Goal: Use online tool/utility: Utilize a website feature to perform a specific function

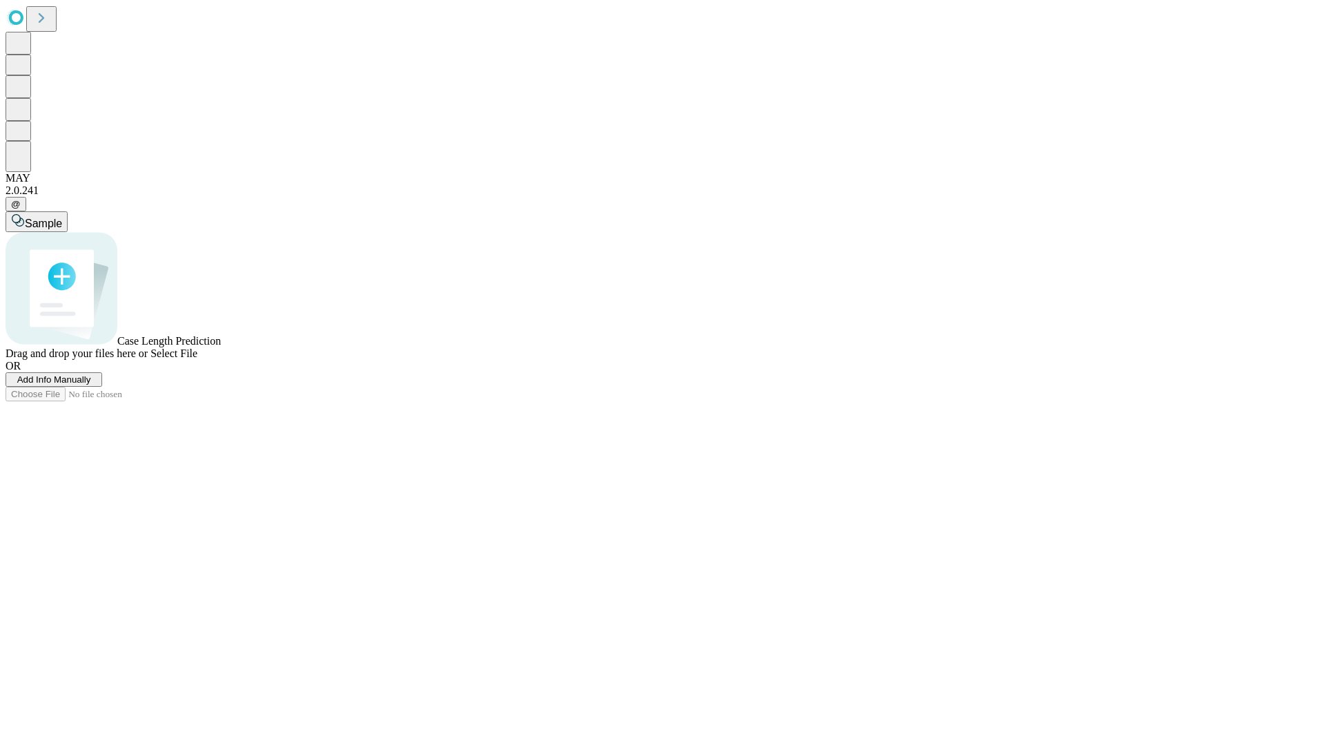
click at [91, 385] on span "Add Info Manually" at bounding box center [54, 379] width 74 height 10
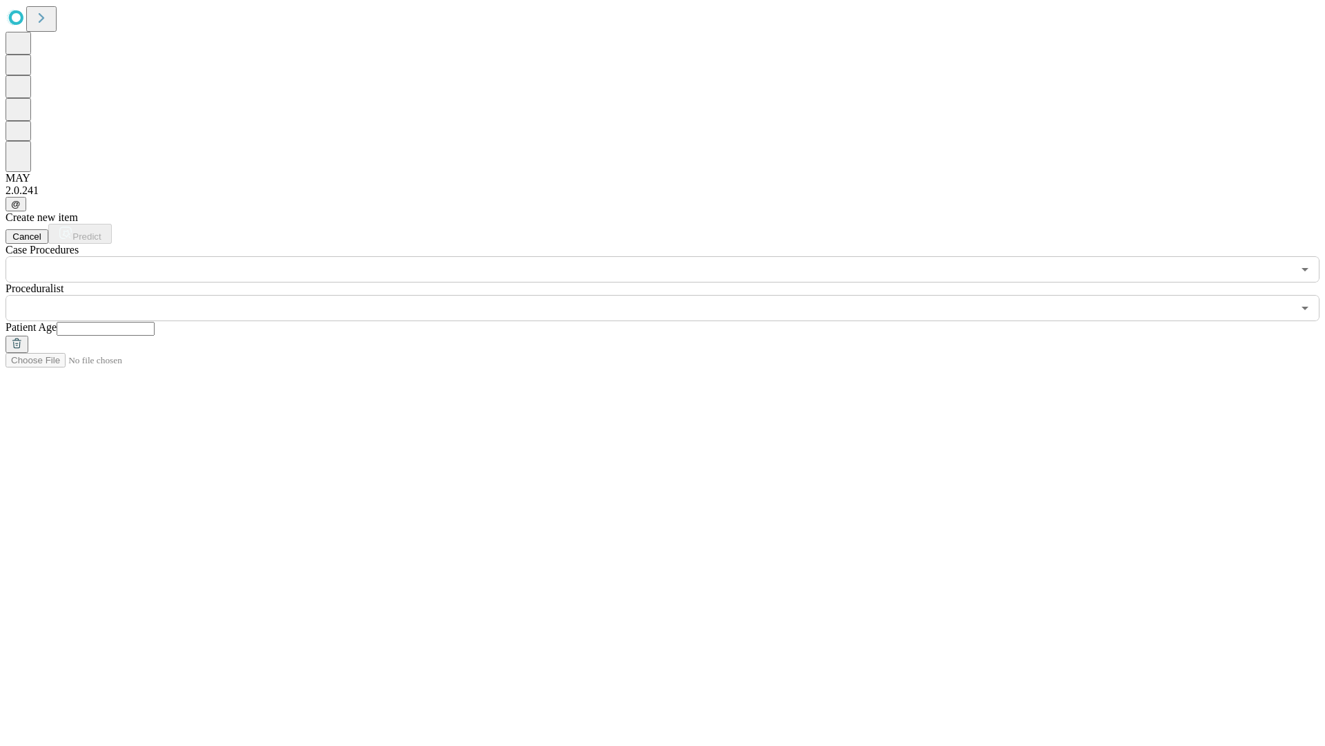
click at [155, 322] on input "text" at bounding box center [106, 329] width 98 height 14
type input "**"
click at [672, 295] on input "text" at bounding box center [649, 308] width 1287 height 26
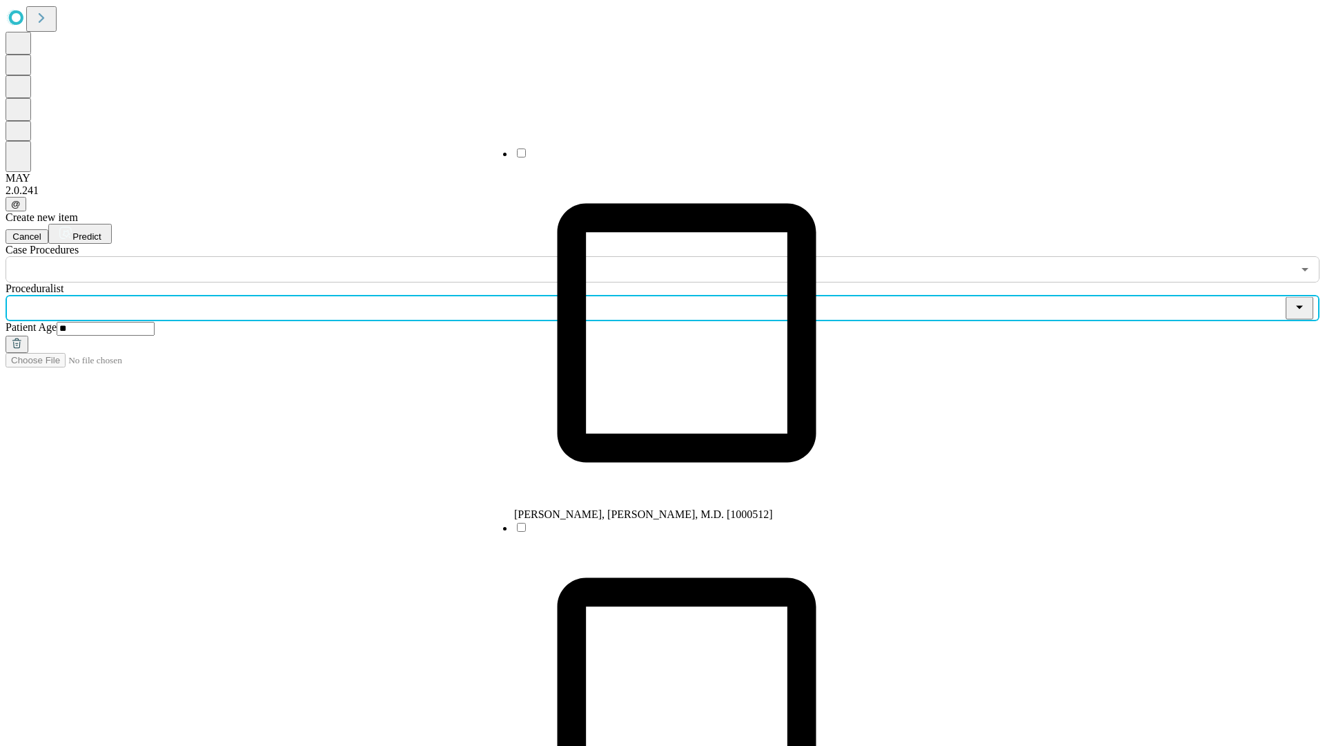
click at [673, 158] on li "[PERSON_NAME], [PERSON_NAME], M.D. [1000512]" at bounding box center [686, 333] width 345 height 374
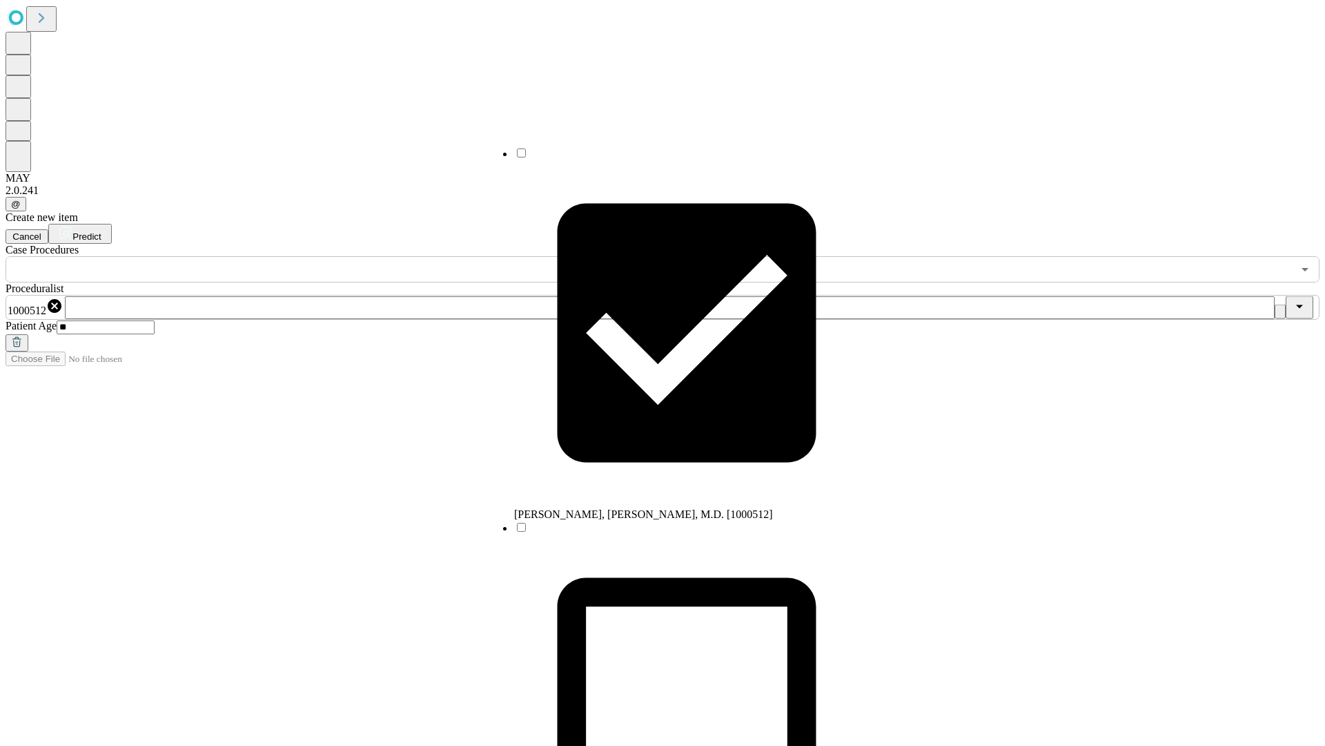
click at [290, 256] on input "text" at bounding box center [649, 269] width 1287 height 26
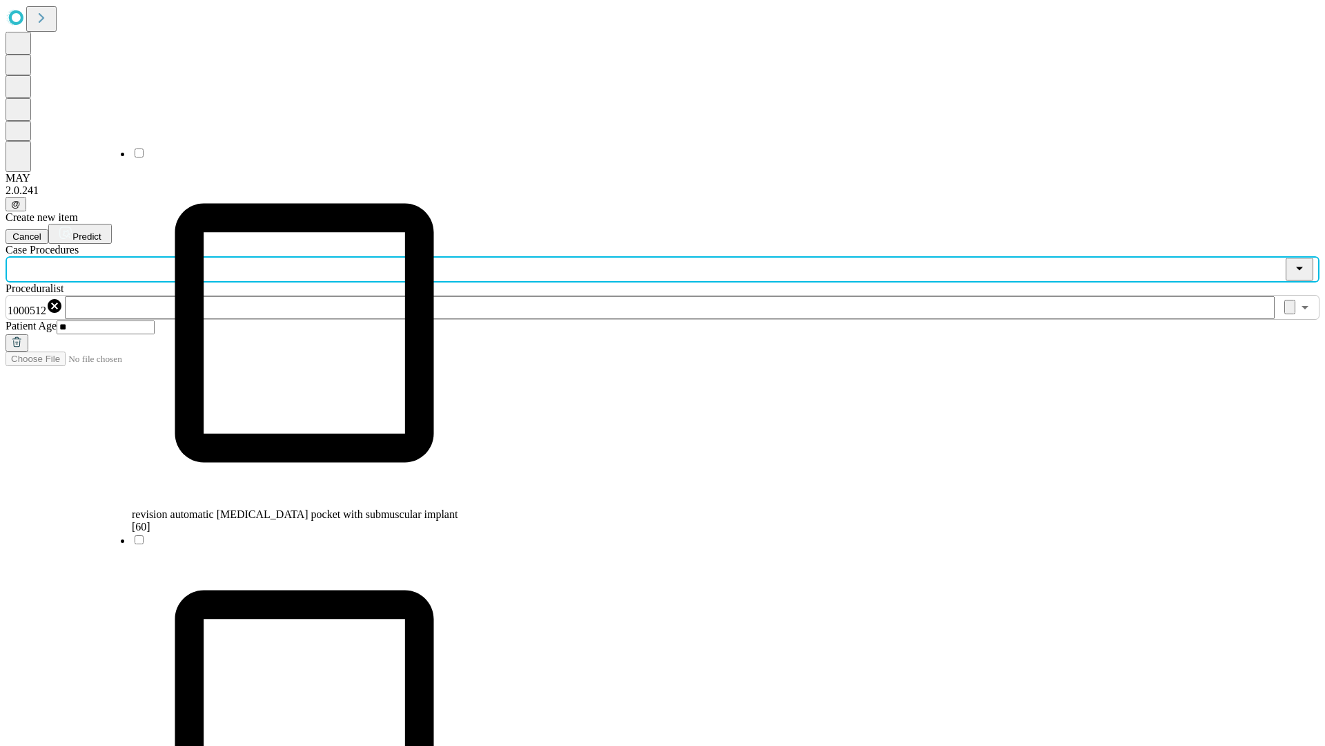
click at [291, 508] on span "revision automatic [MEDICAL_DATA] pocket with submuscular implant [60]" at bounding box center [295, 520] width 326 height 24
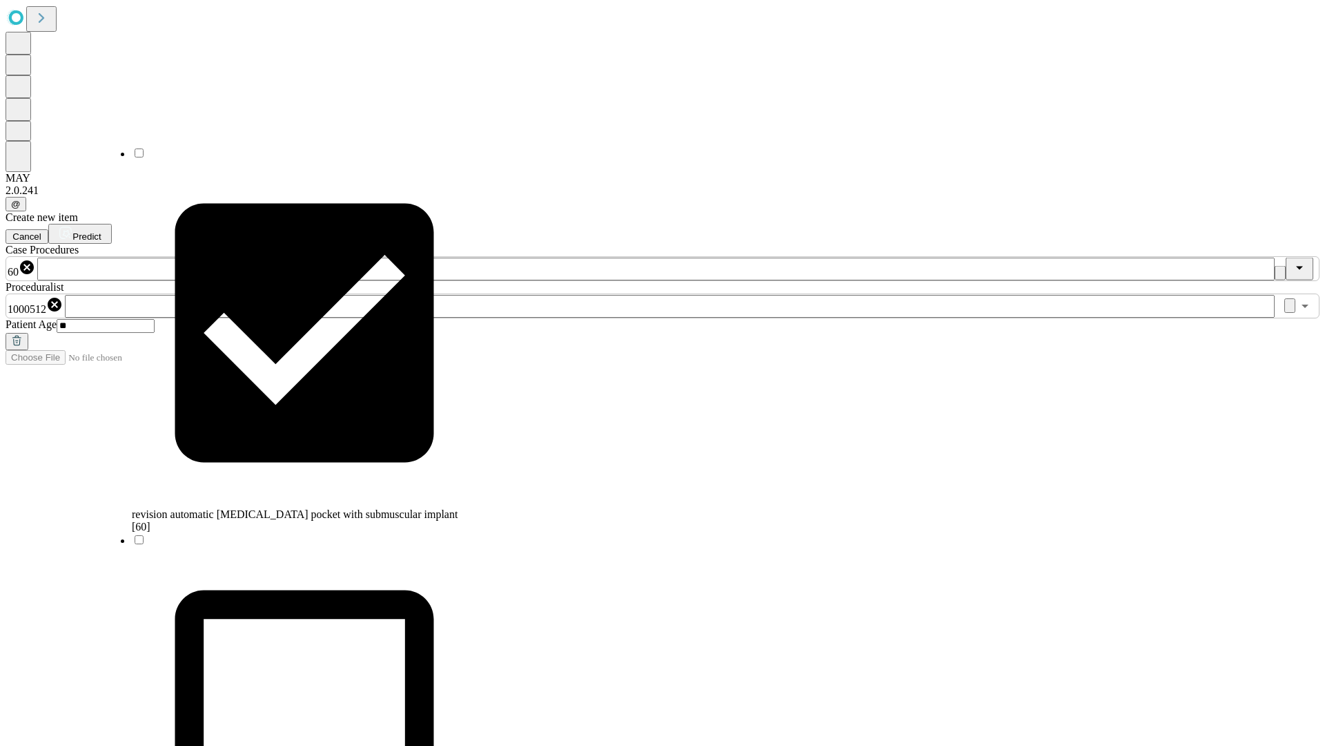
click at [101, 231] on span "Predict" at bounding box center [86, 236] width 28 height 10
